Goal: Task Accomplishment & Management: Use online tool/utility

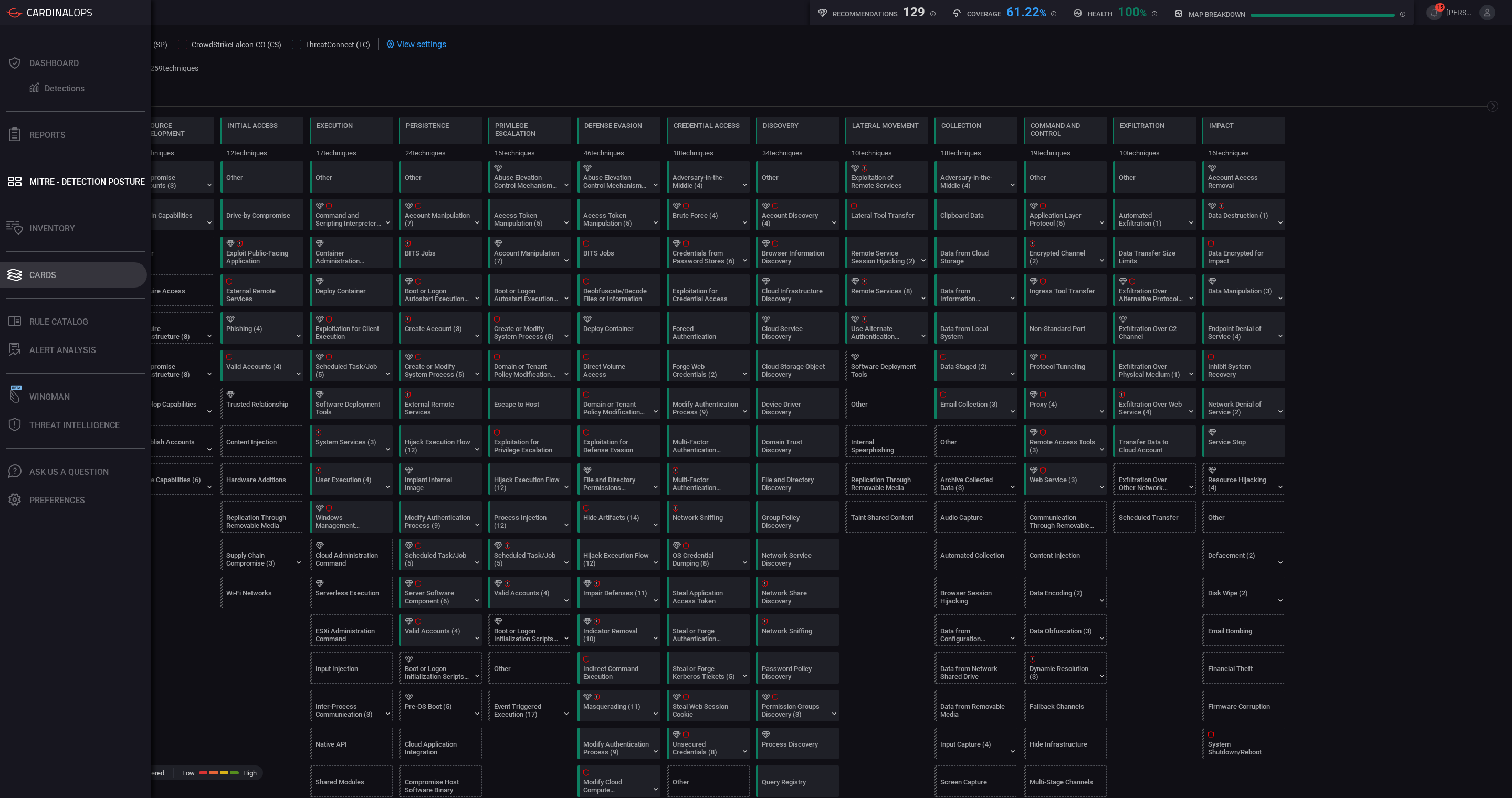
click at [45, 258] on div "Dashboard Detections Reports MITRE - Detection Posture Inventory Cards .st0_rul…" at bounding box center [76, 412] width 151 height 773
click at [48, 268] on button "Cards" at bounding box center [73, 275] width 147 height 25
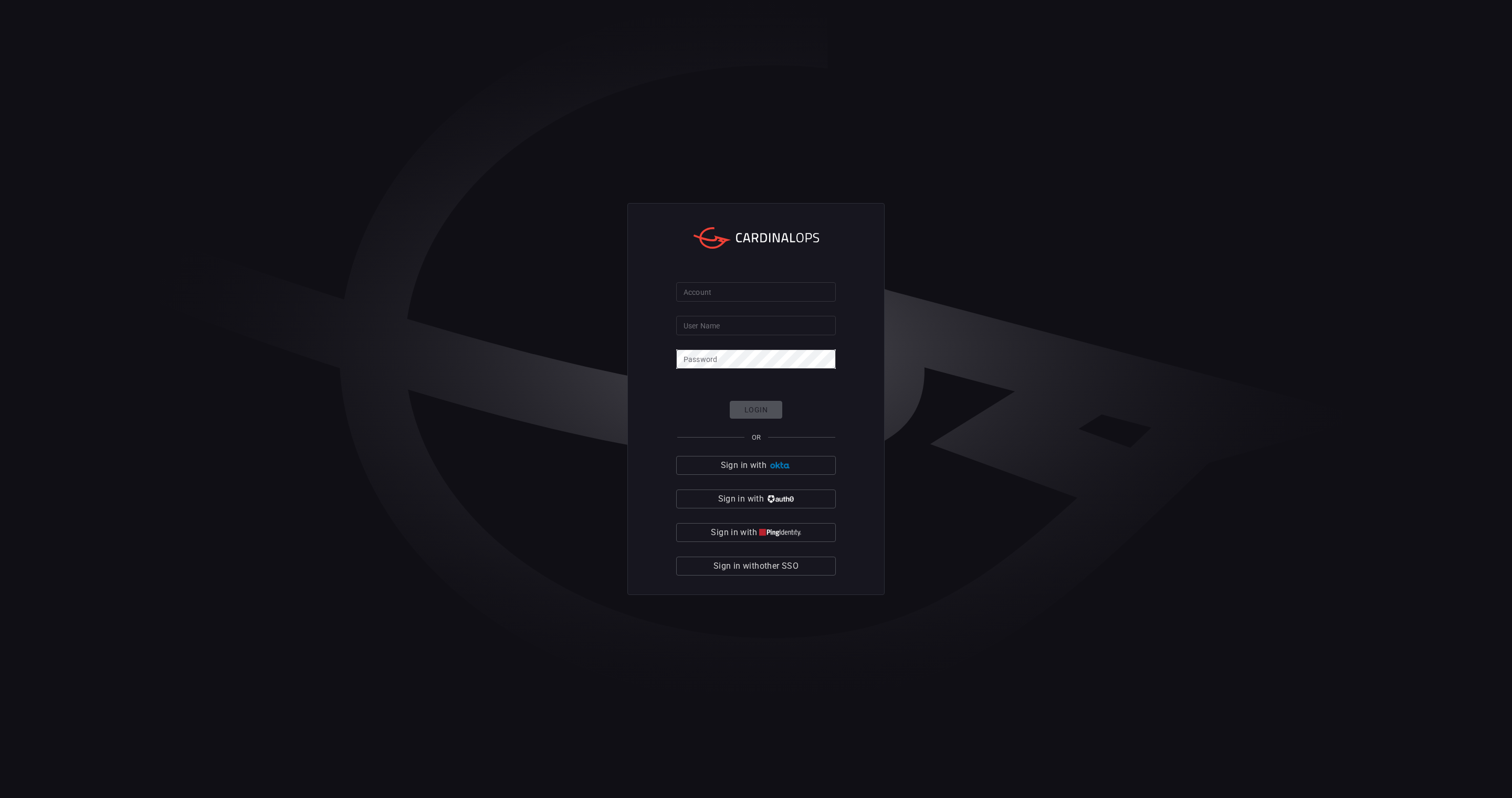
type input "Alejandro.Castillo"
click at [808, 465] on button "Sign in with" at bounding box center [756, 465] width 160 height 19
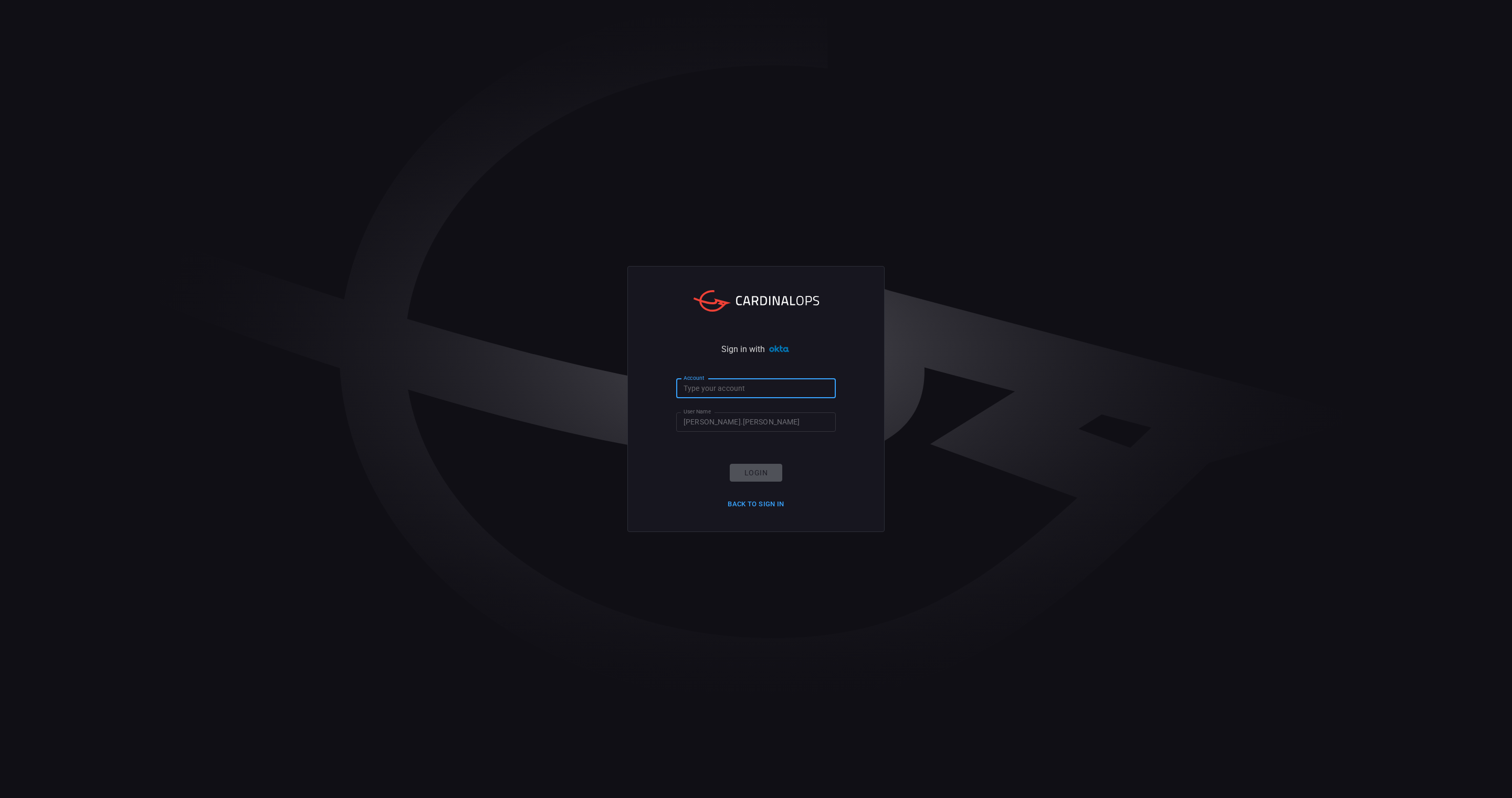
click at [785, 383] on input "Account" at bounding box center [756, 388] width 160 height 19
type input "cna"
click at [751, 480] on button "Login" at bounding box center [756, 473] width 52 height 18
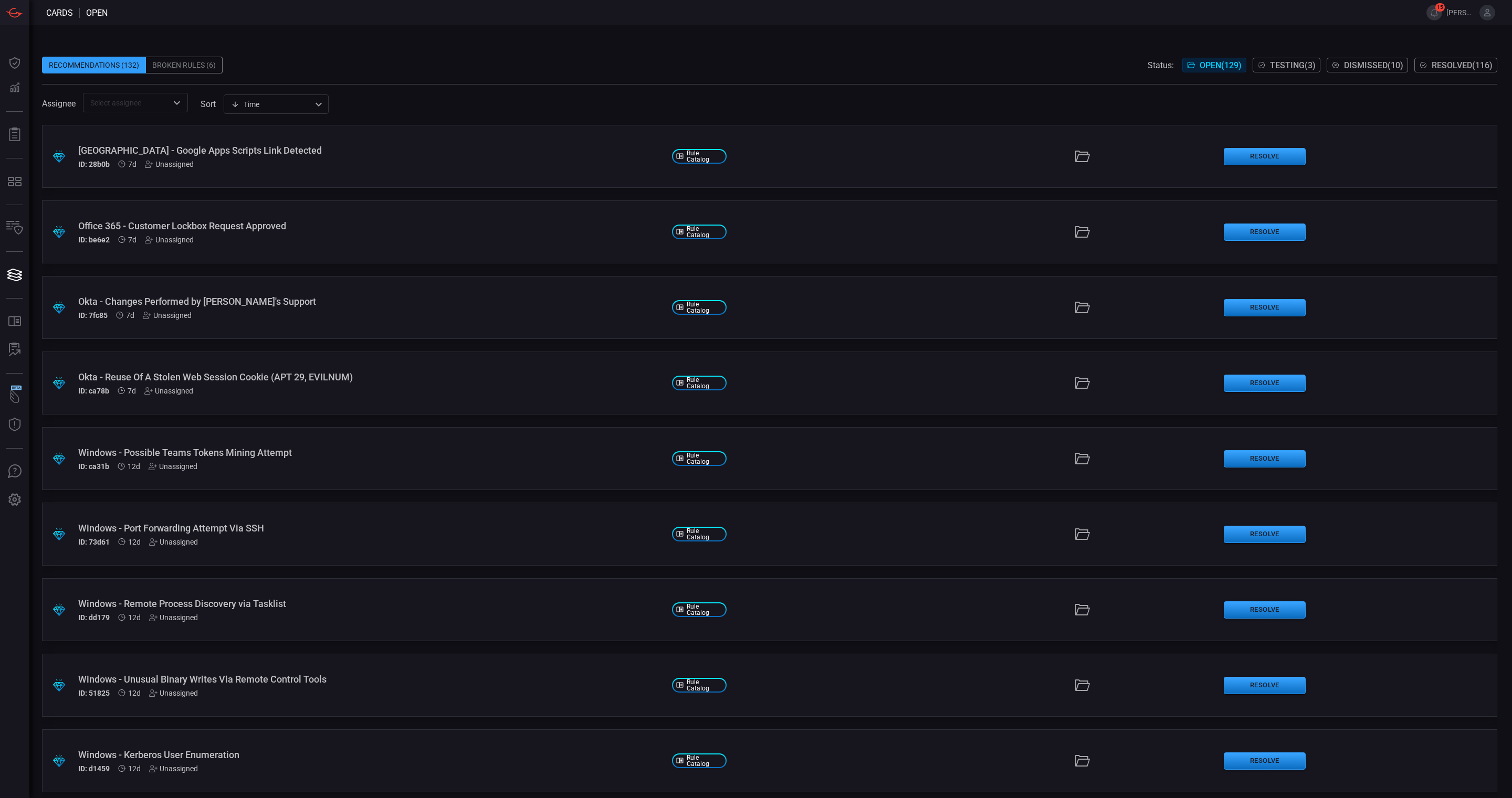
click at [193, 66] on div "Broken Rules (6)" at bounding box center [184, 65] width 77 height 17
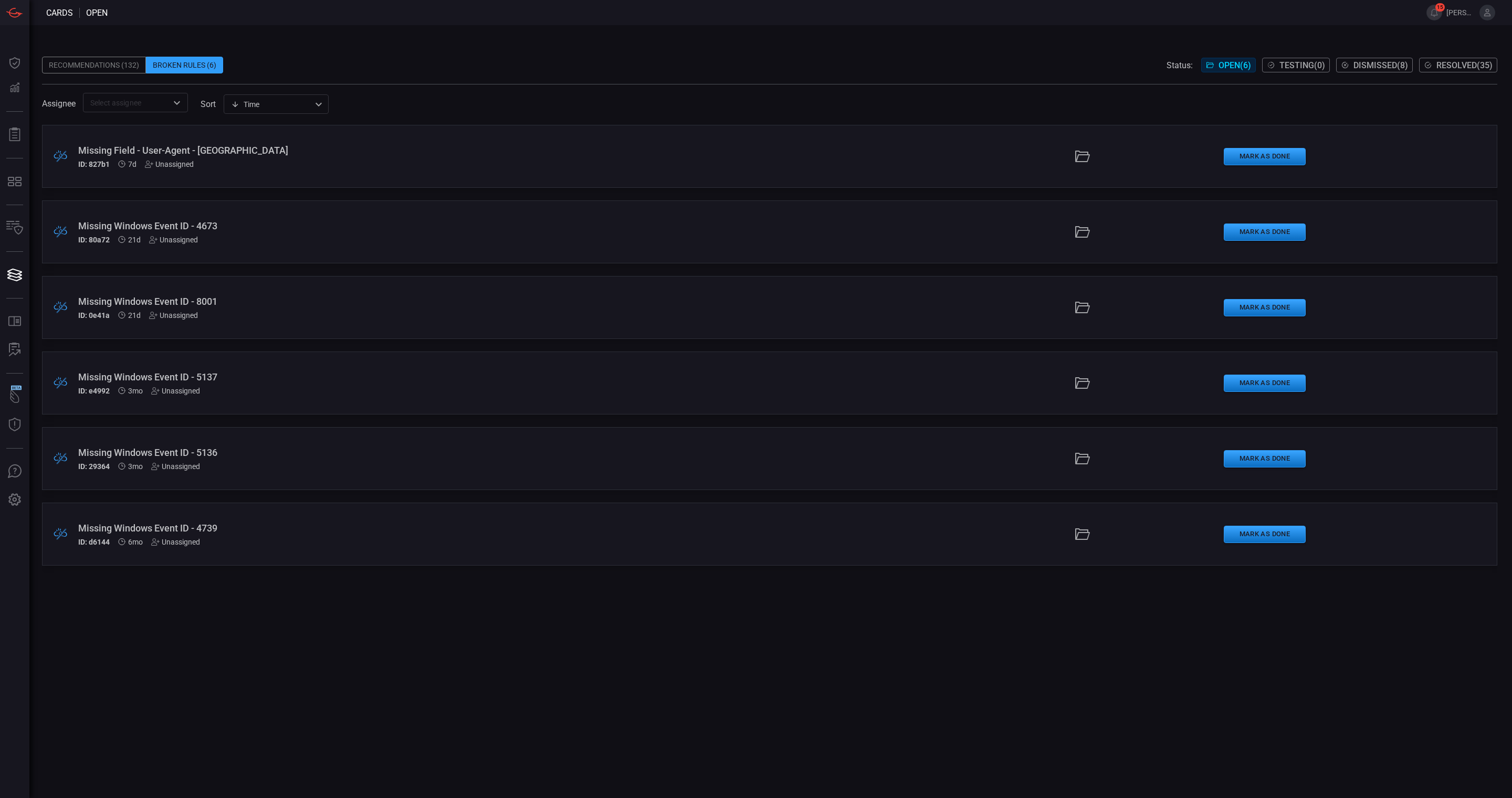
click at [613, 712] on div ".broken_cards_icon_0{fill:#39A4FF;} .broken_cards_icon_1{fill:none;stroke:#1918…" at bounding box center [769, 461] width 1455 height 673
